Goal: Book appointment/travel/reservation

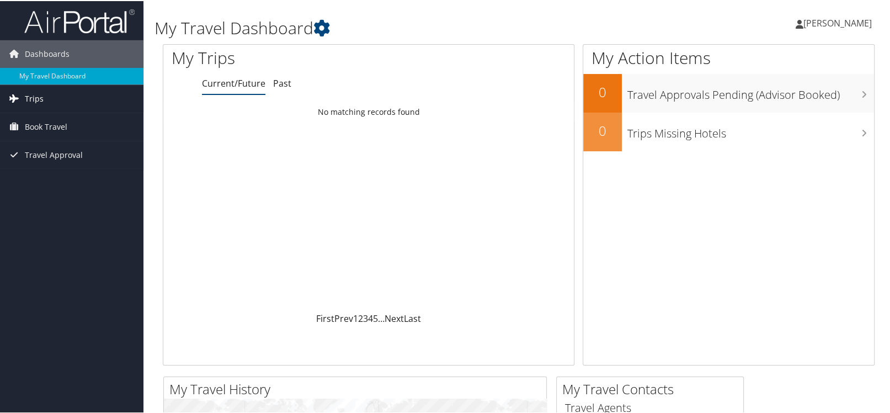
click at [34, 101] on span "Trips" at bounding box center [34, 98] width 19 height 28
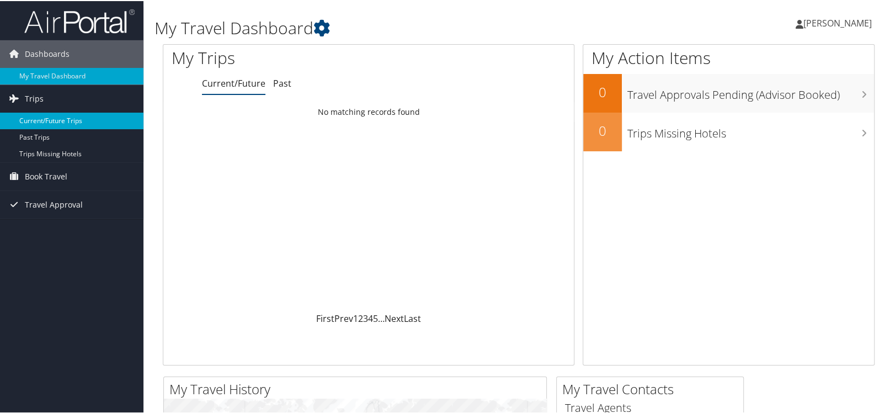
click at [47, 120] on link "Current/Future Trips" at bounding box center [71, 119] width 143 height 17
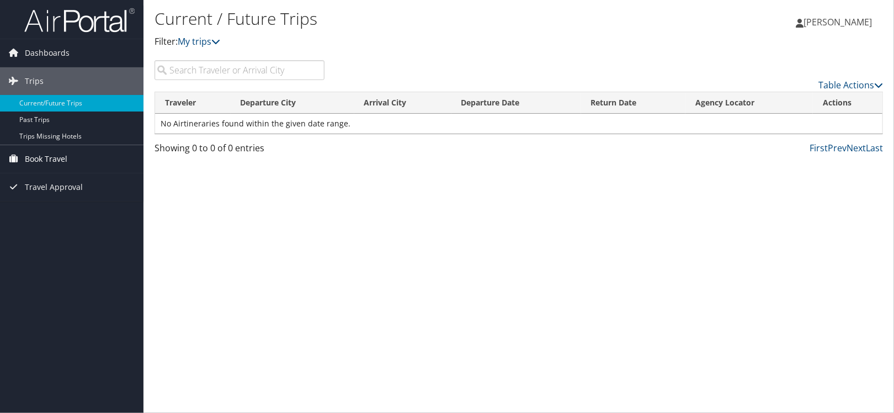
click at [39, 160] on span "Book Travel" at bounding box center [46, 159] width 42 height 28
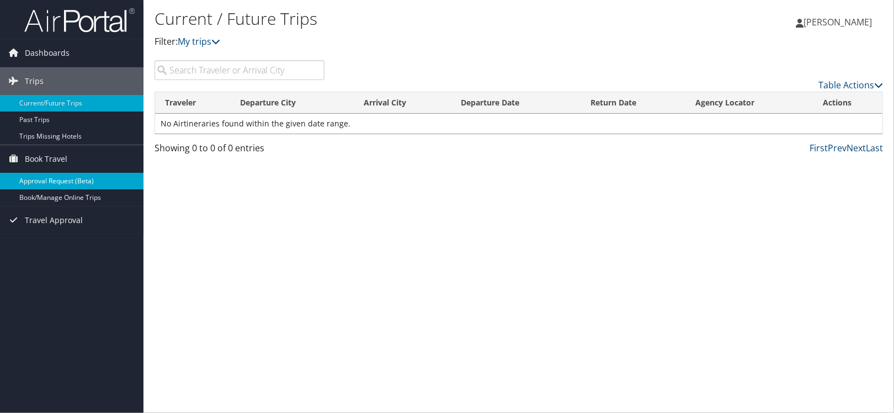
click at [54, 181] on link "Approval Request (Beta)" at bounding box center [71, 181] width 143 height 17
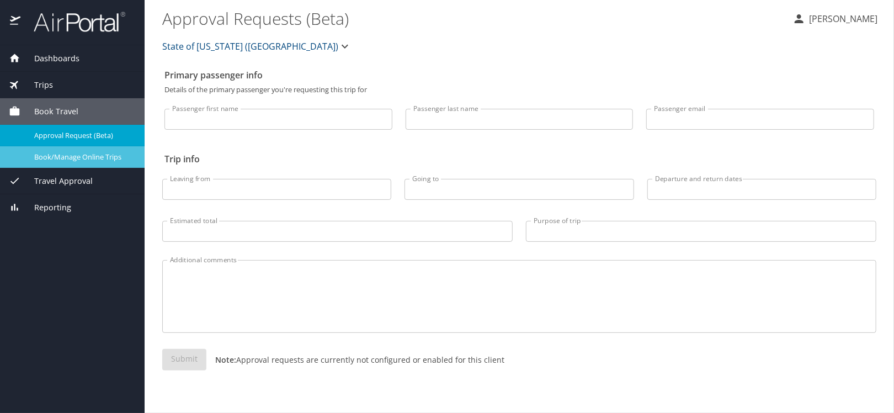
click at [86, 161] on span "Book/Manage Online Trips" at bounding box center [82, 157] width 97 height 10
